Goal: Entertainment & Leisure: Consume media (video, audio)

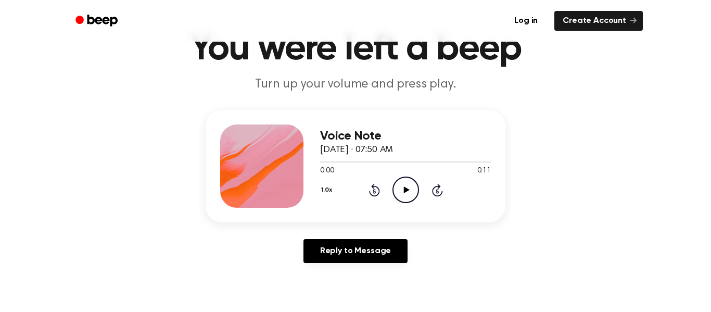
scroll to position [55, 0]
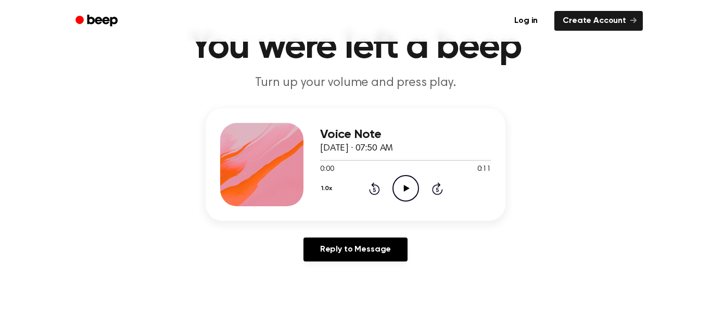
click at [407, 190] on icon "Play Audio" at bounding box center [405, 188] width 27 height 27
click at [407, 191] on icon at bounding box center [405, 188] width 5 height 7
click at [407, 191] on icon "Play Audio" at bounding box center [405, 188] width 27 height 27
click at [407, 191] on icon at bounding box center [405, 188] width 5 height 7
click at [407, 191] on icon "Play Audio" at bounding box center [405, 188] width 27 height 27
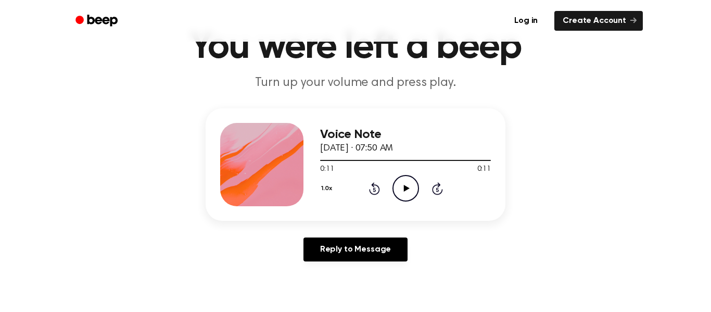
click at [371, 192] on icon at bounding box center [374, 188] width 11 height 12
click at [371, 191] on icon "Rewind 5 seconds" at bounding box center [374, 189] width 11 height 14
click at [395, 191] on icon "Play Audio" at bounding box center [405, 188] width 27 height 27
click at [365, 191] on div "1.0x Rewind 5 seconds Pause Audio Skip 5 seconds" at bounding box center [405, 188] width 171 height 27
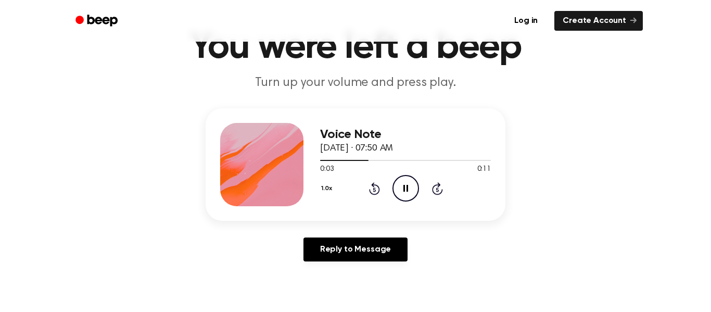
click at [372, 189] on icon "Rewind 5 seconds" at bounding box center [374, 189] width 11 height 14
